Goal: Check status: Check status

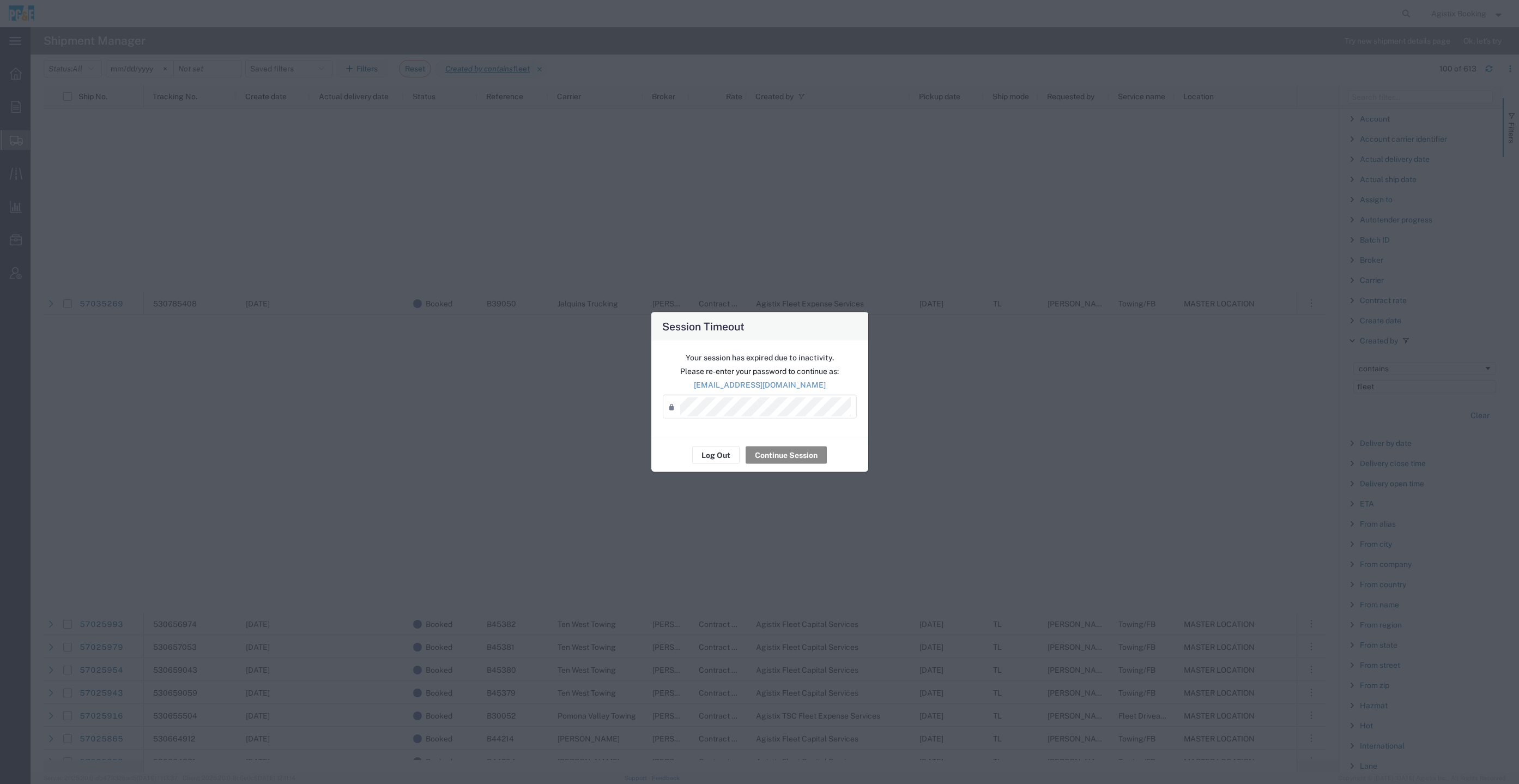
scroll to position [735, 0]
